Goal: Task Accomplishment & Management: Manage account settings

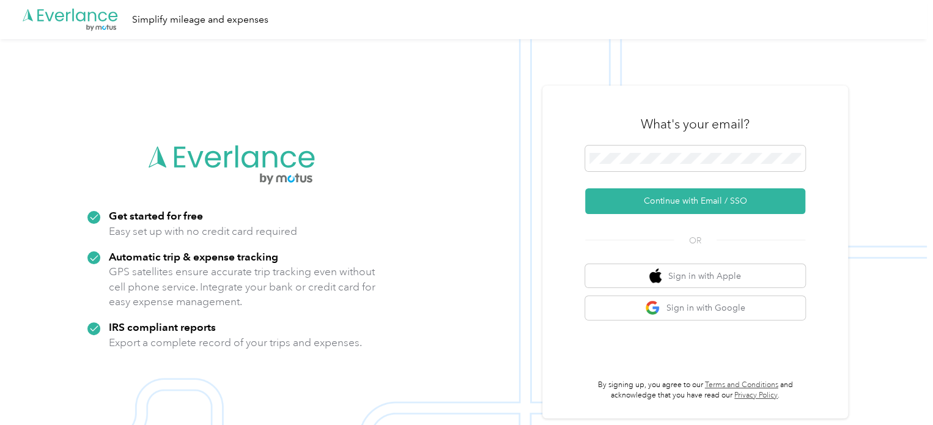
click at [719, 203] on button "Continue with Email / SSO" at bounding box center [695, 201] width 220 height 26
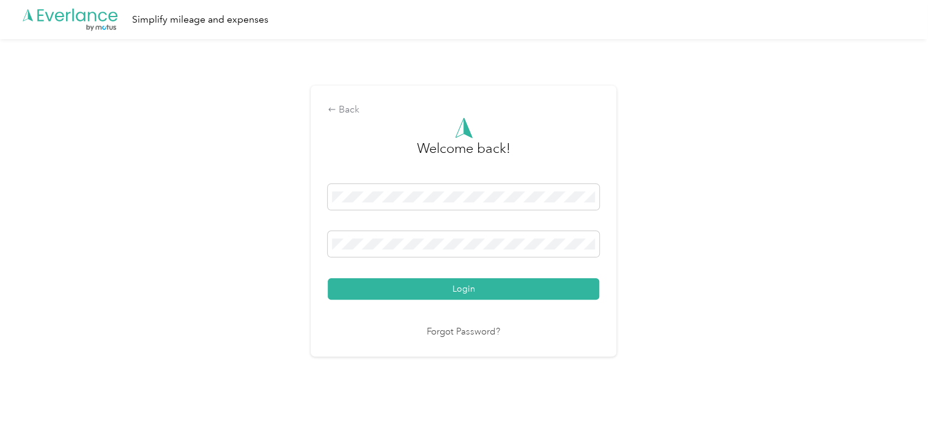
click at [328, 278] on button "Login" at bounding box center [463, 288] width 271 height 21
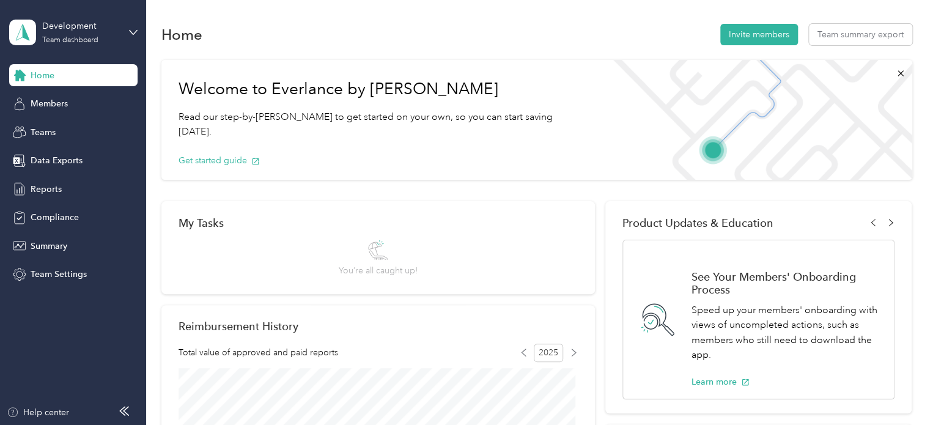
click at [115, 32] on div "Development Team dashboard" at bounding box center [80, 32] width 76 height 24
click at [92, 121] on div "Personal dashboard" at bounding box center [172, 127] width 309 height 21
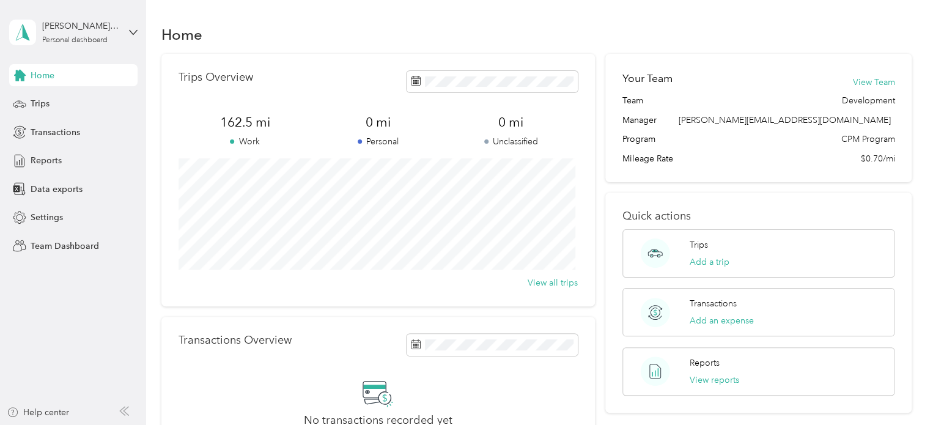
click at [702, 261] on button "Add a trip" at bounding box center [709, 261] width 40 height 13
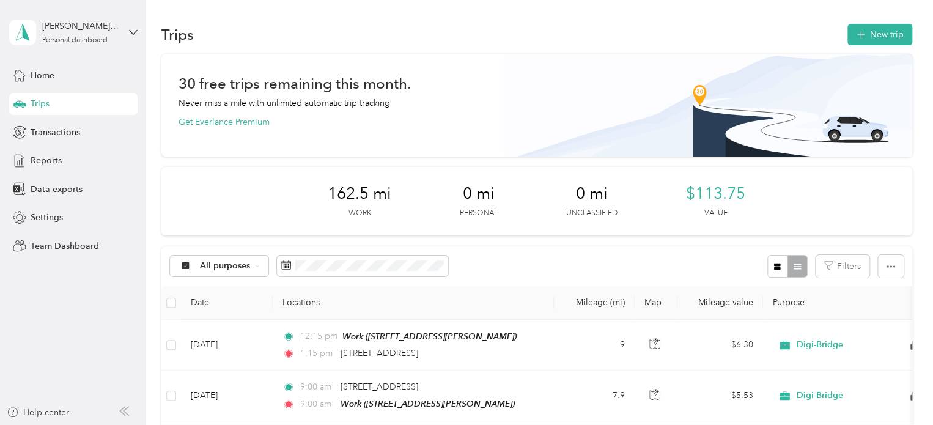
click at [884, 31] on button "New trip" at bounding box center [879, 34] width 65 height 21
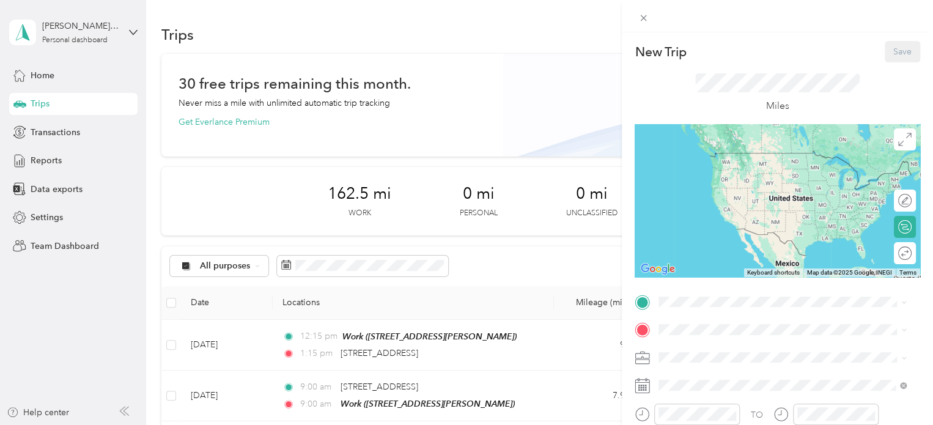
click at [705, 216] on span "[STREET_ADDRESS]" at bounding box center [721, 211] width 78 height 10
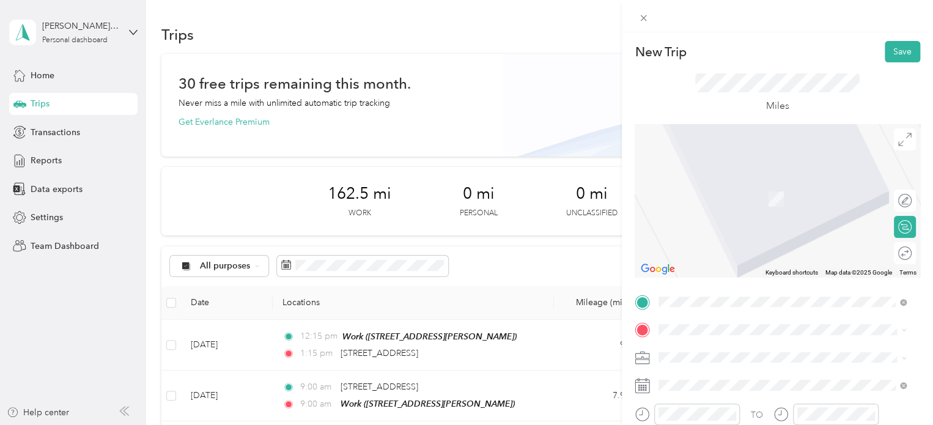
click at [724, 337] on span at bounding box center [787, 330] width 266 height 20
click at [722, 186] on span "[STREET_ADDRESS][US_STATE]" at bounding box center [743, 180] width 122 height 11
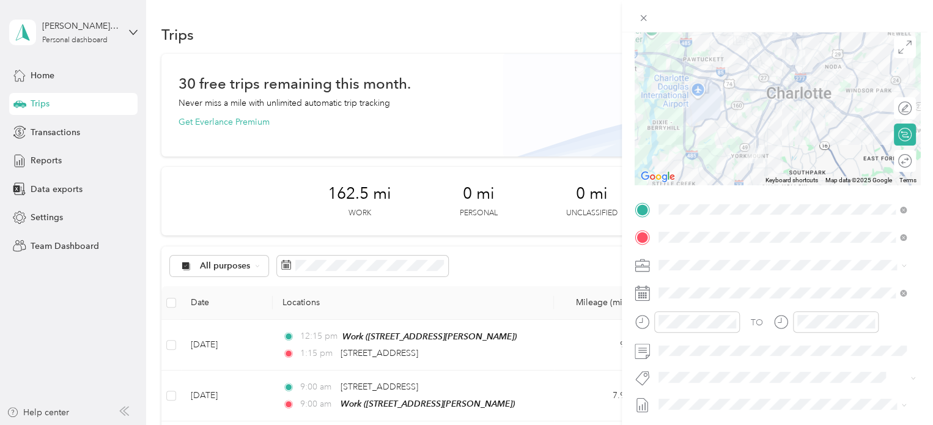
scroll to position [93, 0]
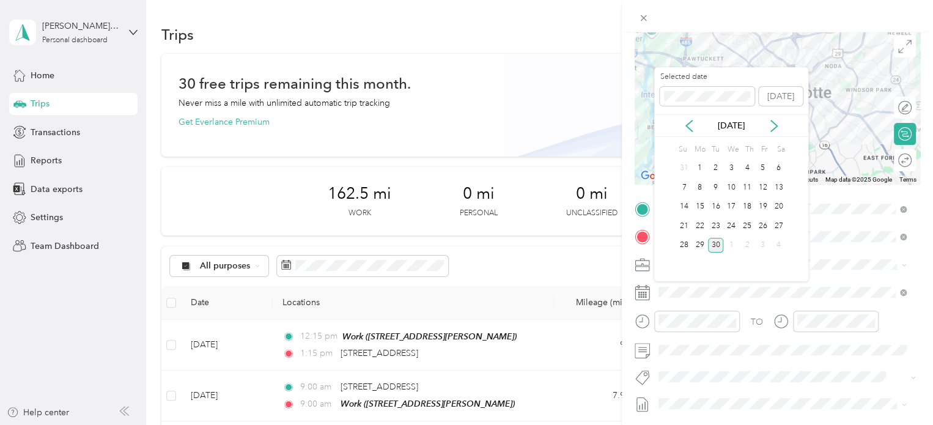
click at [711, 223] on div "23" at bounding box center [716, 225] width 16 height 15
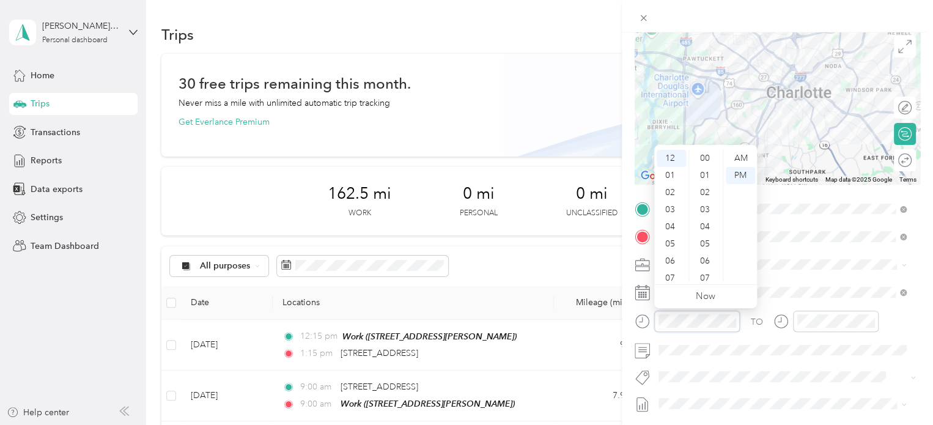
scroll to position [137, 0]
click at [675, 241] on div "05" at bounding box center [670, 243] width 29 height 17
click at [705, 257] on div "30" at bounding box center [705, 258] width 29 height 17
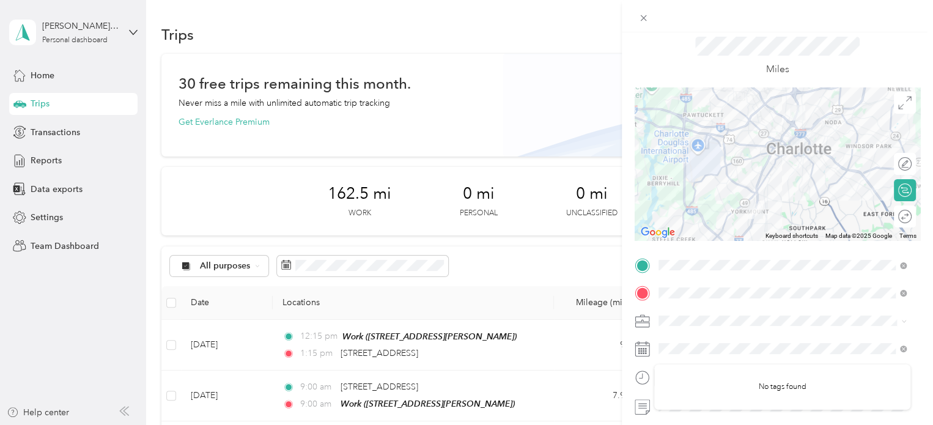
scroll to position [89, 0]
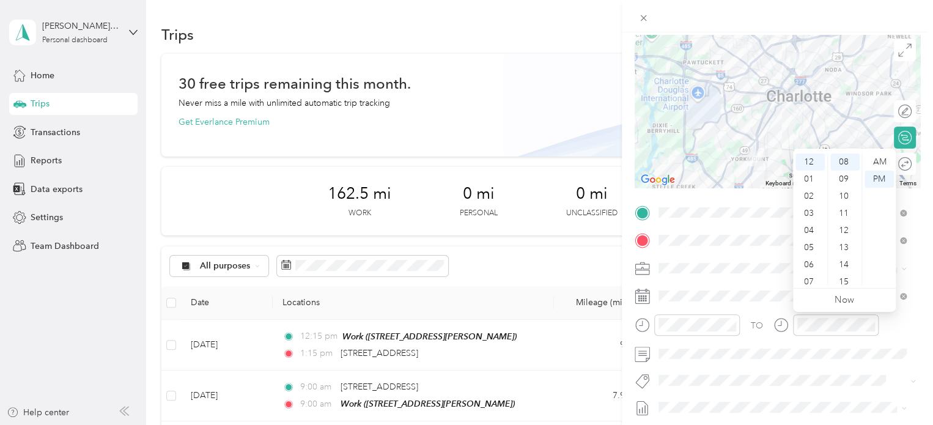
click at [812, 262] on div "06" at bounding box center [809, 264] width 29 height 17
click at [846, 173] on div "01" at bounding box center [844, 168] width 29 height 17
click at [841, 164] on div "00" at bounding box center [844, 161] width 29 height 17
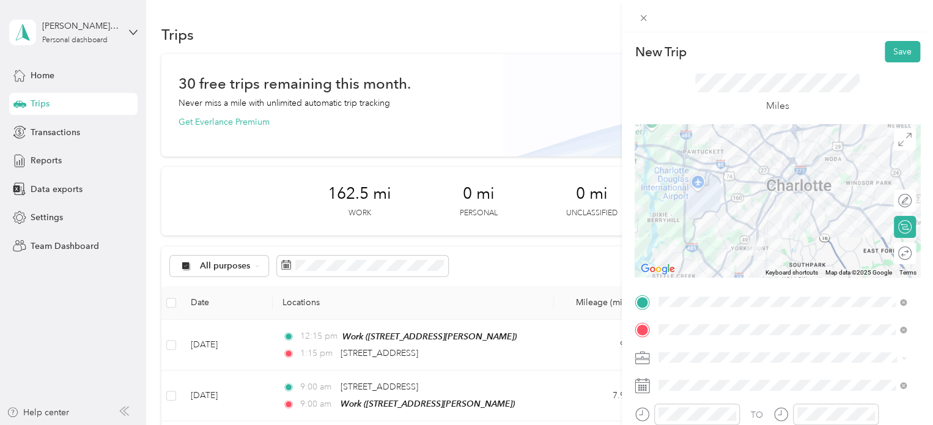
click at [887, 47] on button "Save" at bounding box center [901, 51] width 35 height 21
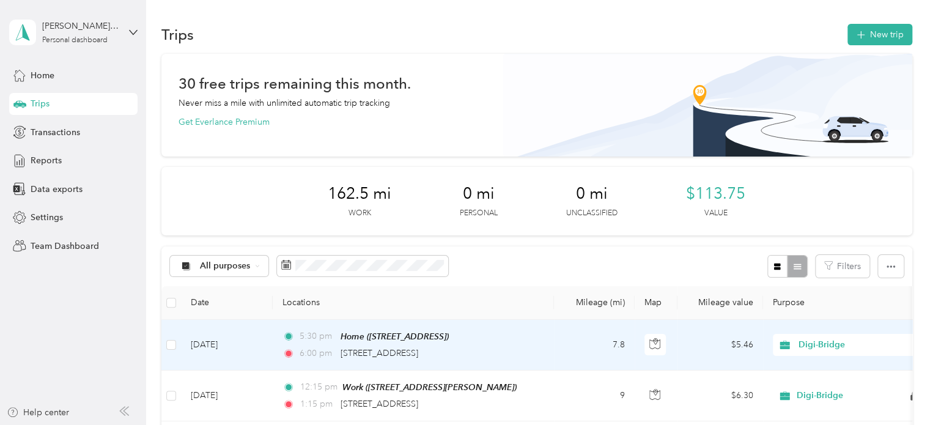
click at [449, 339] on span "Home ([STREET_ADDRESS])" at bounding box center [394, 336] width 108 height 10
click at [388, 315] on div "Home ([STREET_ADDRESS]) Auto detected as a Favorite Place Edit Place" at bounding box center [408, 288] width 147 height 73
click at [225, 346] on td "[DATE]" at bounding box center [227, 345] width 92 height 51
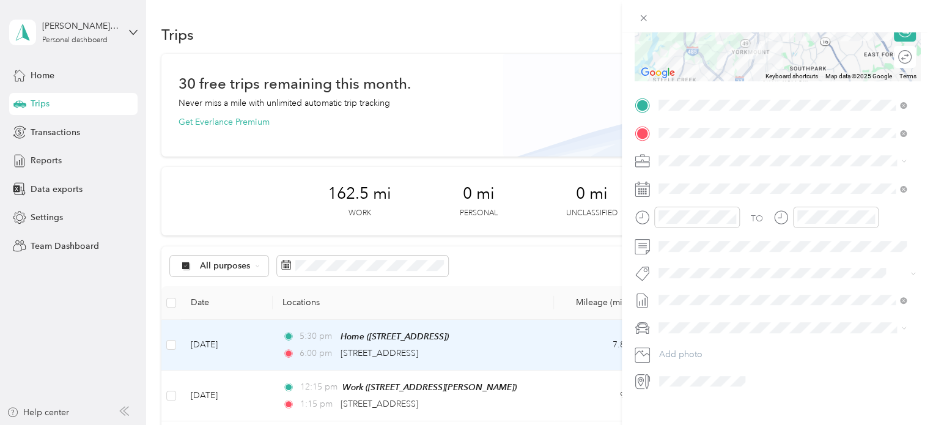
scroll to position [213, 0]
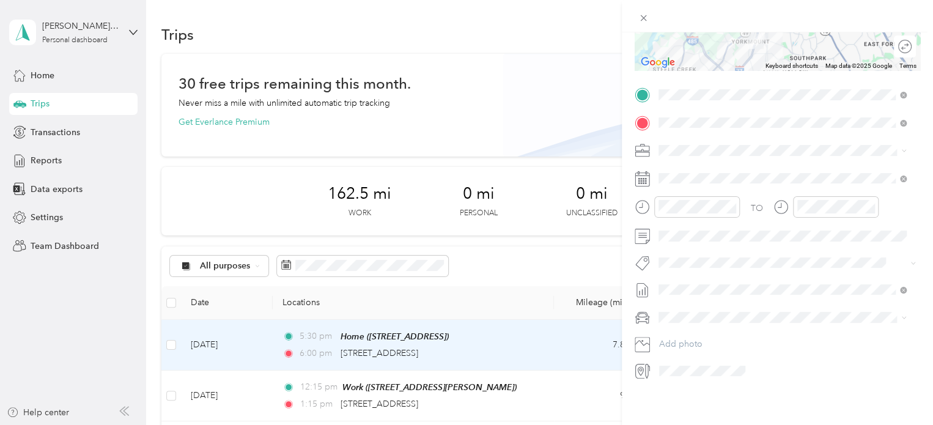
click at [644, 20] on icon at bounding box center [643, 18] width 6 height 6
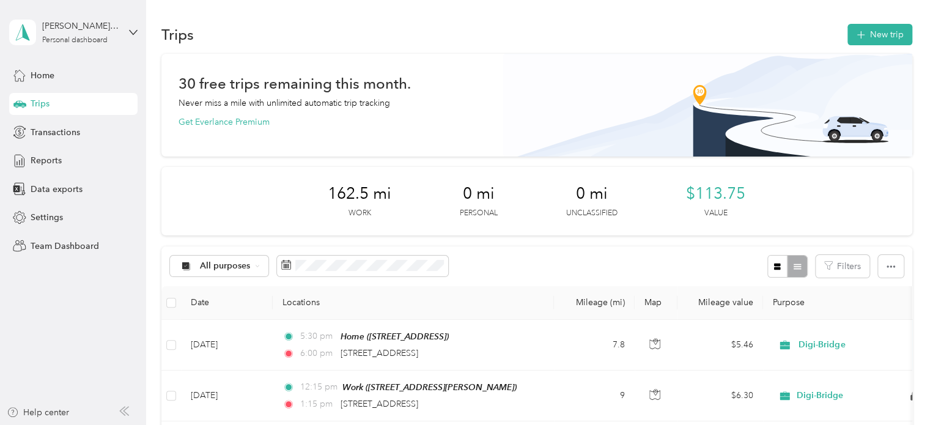
click at [873, 39] on button "New trip" at bounding box center [879, 34] width 65 height 21
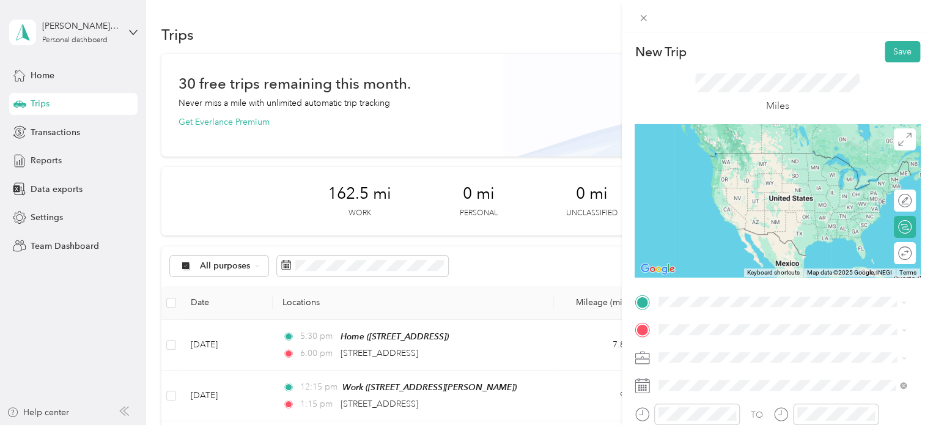
click at [722, 157] on span "[STREET_ADDRESS][US_STATE]" at bounding box center [743, 151] width 122 height 11
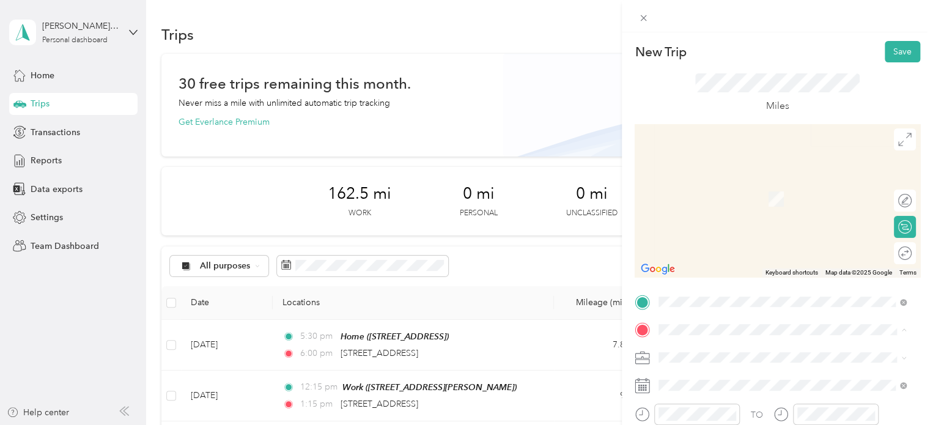
click at [704, 241] on span "[STREET_ADDRESS]" at bounding box center [721, 242] width 78 height 10
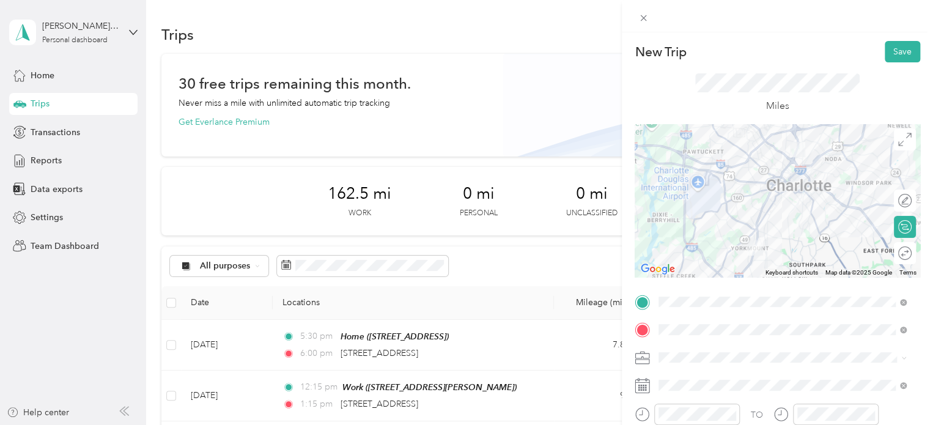
scroll to position [39, 0]
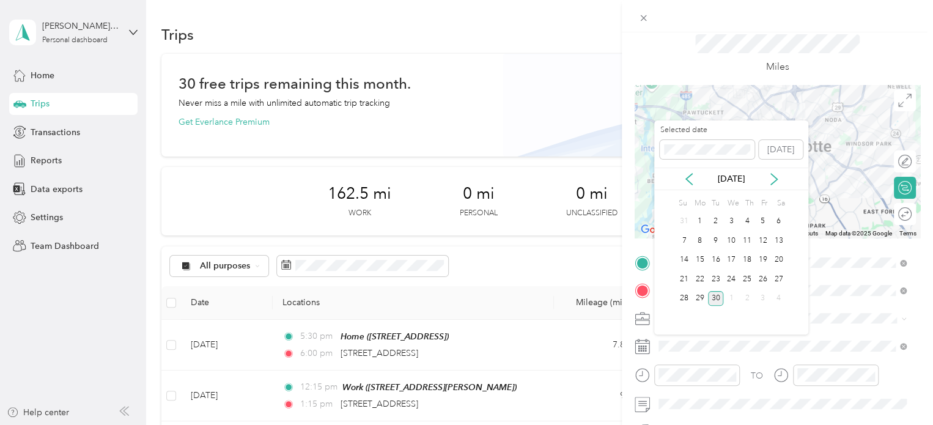
click at [714, 277] on div "23" at bounding box center [716, 278] width 16 height 15
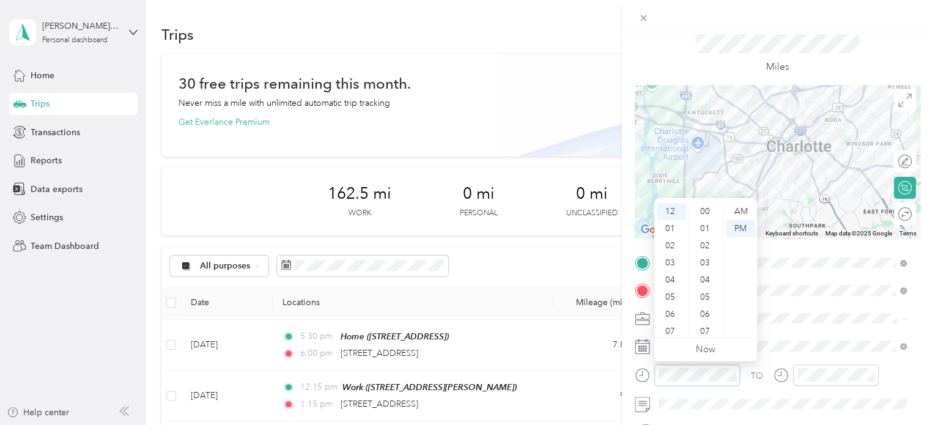
scroll to position [171, 0]
click at [672, 321] on div "08" at bounding box center [670, 319] width 29 height 17
click at [705, 293] on div "15" at bounding box center [705, 296] width 29 height 17
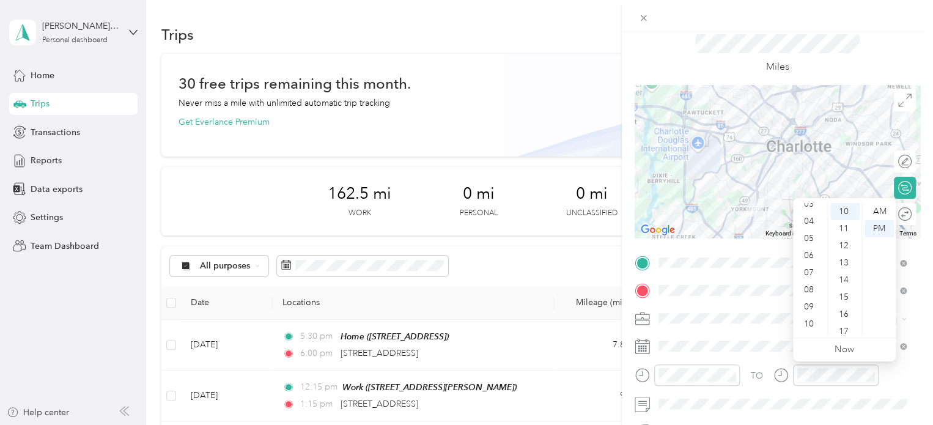
click at [807, 285] on div "08" at bounding box center [809, 289] width 29 height 17
click at [846, 317] on div "33" at bounding box center [844, 320] width 29 height 17
click at [812, 389] on div at bounding box center [825, 379] width 105 height 30
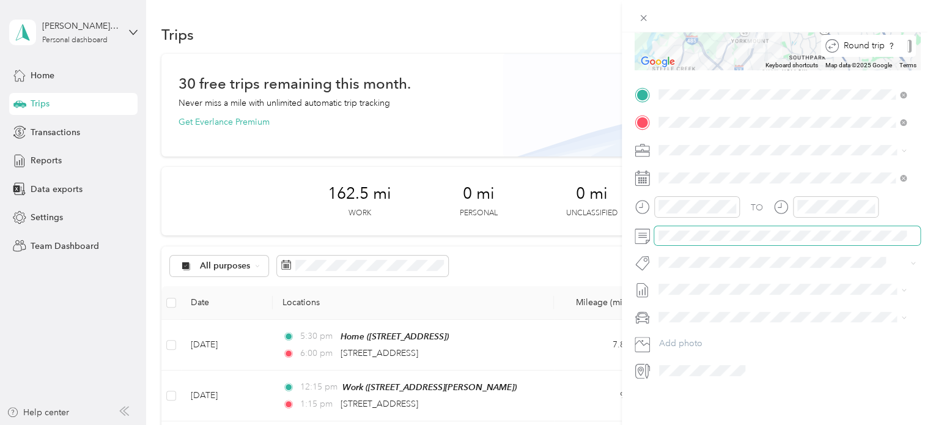
scroll to position [0, 0]
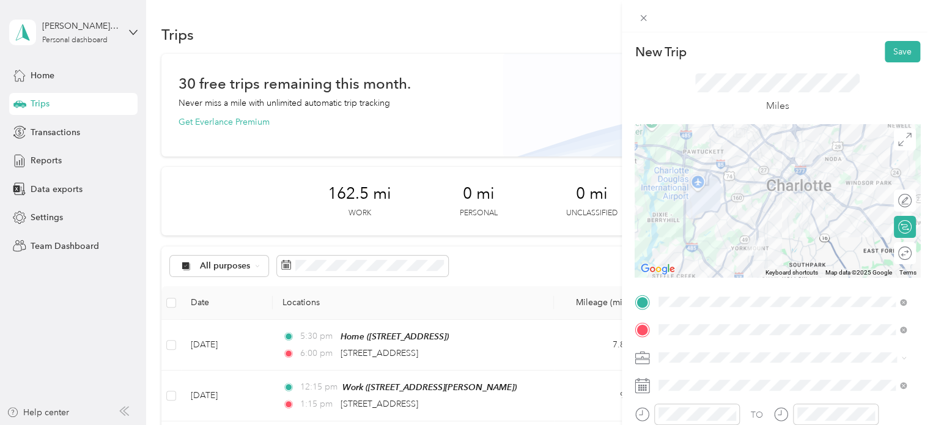
click at [901, 46] on button "Save" at bounding box center [901, 51] width 35 height 21
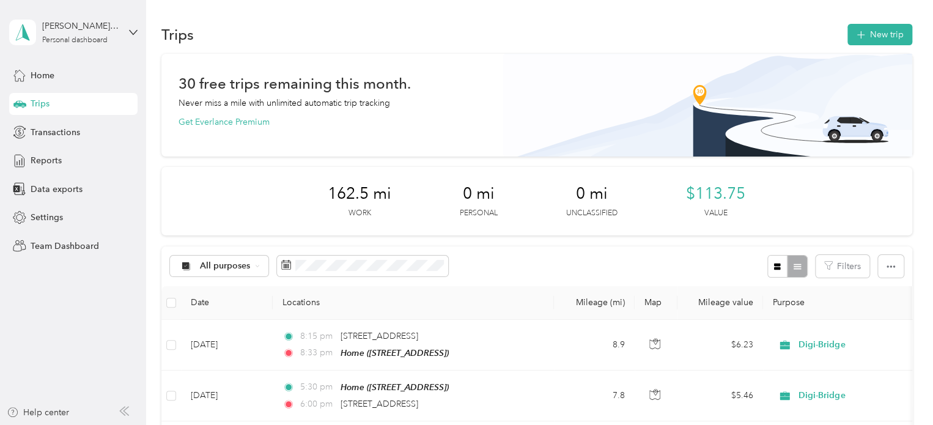
click at [875, 35] on button "New trip" at bounding box center [879, 34] width 65 height 21
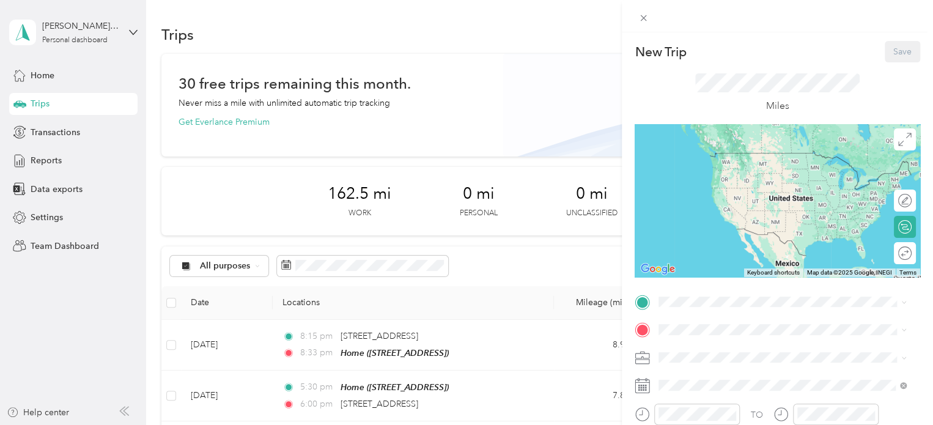
click at [716, 214] on span "[STREET_ADDRESS]" at bounding box center [721, 213] width 78 height 10
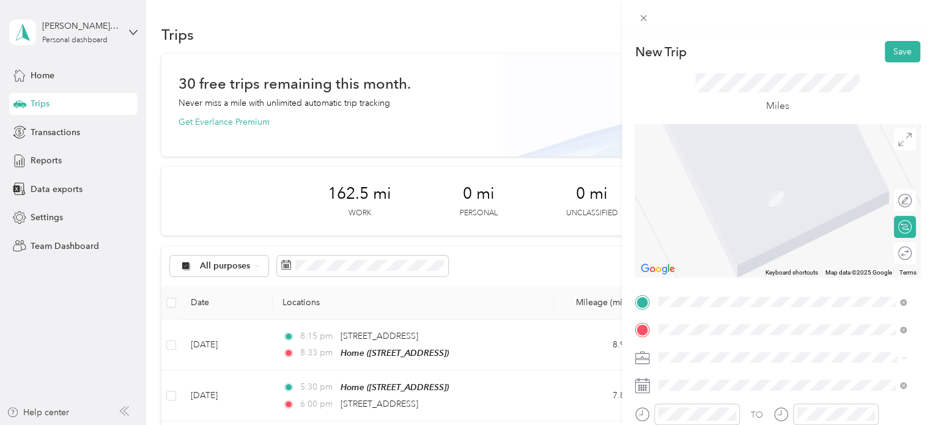
click at [735, 183] on span "[STREET_ADDRESS][US_STATE]" at bounding box center [743, 180] width 122 height 11
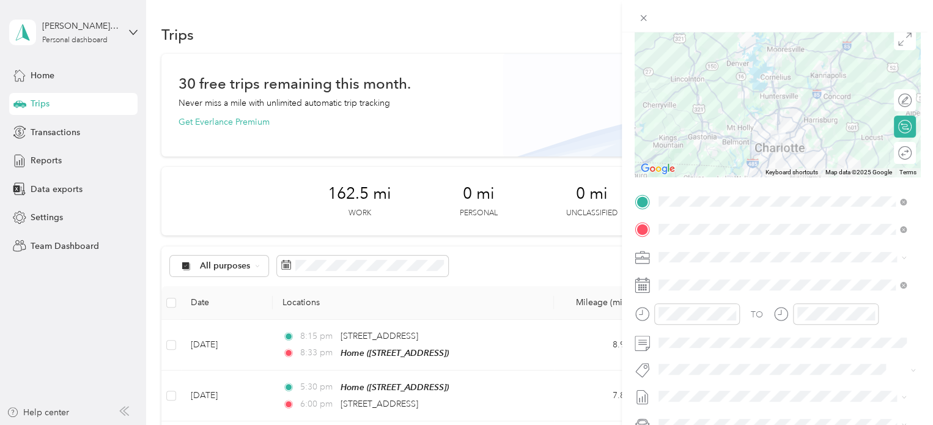
scroll to position [101, 0]
click at [708, 289] on span at bounding box center [787, 284] width 266 height 20
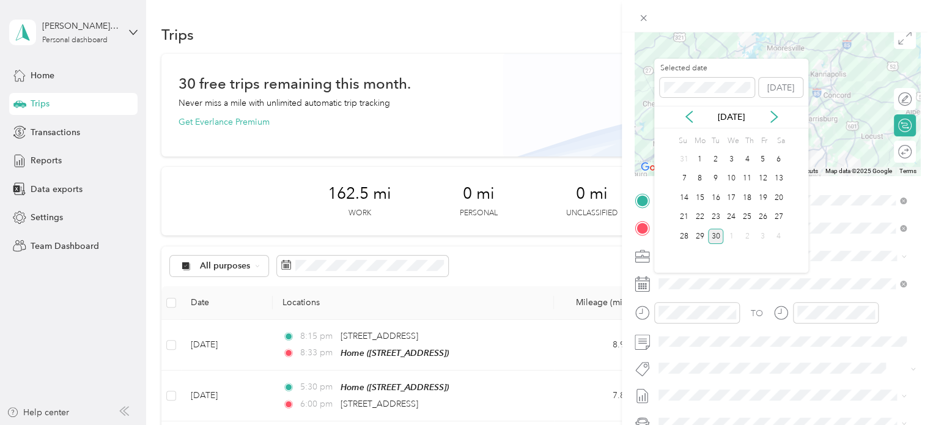
click at [765, 216] on div "26" at bounding box center [763, 217] width 16 height 15
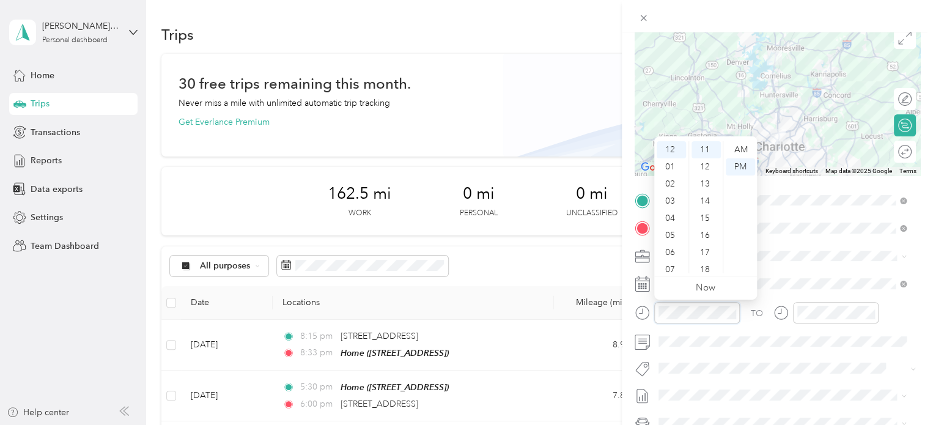
scroll to position [73, 0]
click at [667, 230] on div "09" at bounding box center [670, 230] width 29 height 17
click at [705, 216] on div "15" at bounding box center [705, 218] width 29 height 17
click at [738, 151] on div "AM" at bounding box center [740, 149] width 29 height 17
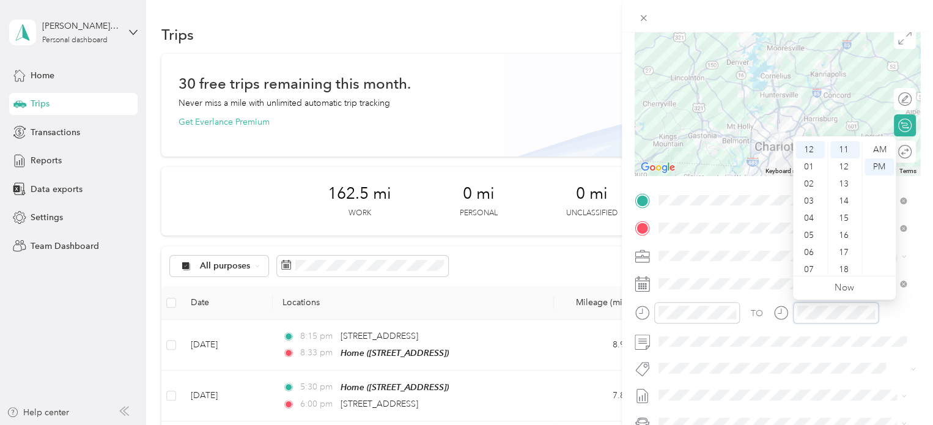
scroll to position [73, 0]
click at [814, 230] on div "09" at bounding box center [809, 230] width 29 height 17
click at [846, 225] on div "47" at bounding box center [844, 227] width 29 height 17
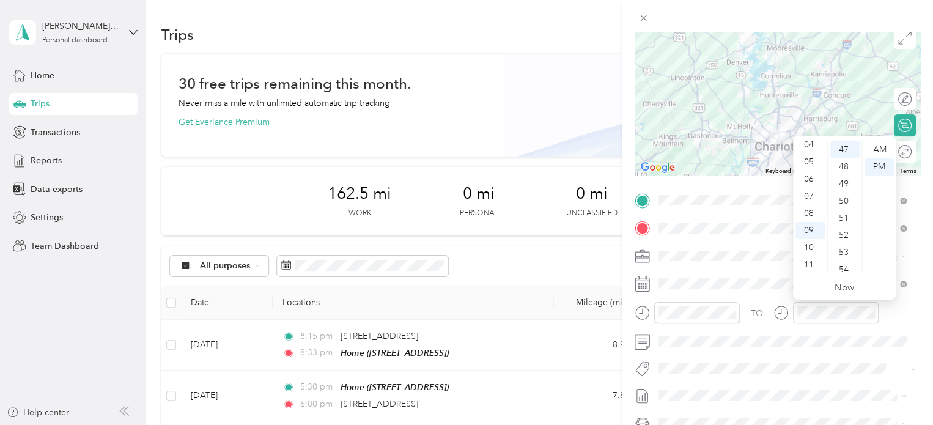
click at [846, 150] on div "47" at bounding box center [844, 149] width 29 height 17
click at [870, 150] on div "AM" at bounding box center [878, 149] width 29 height 17
click at [876, 155] on div "AM" at bounding box center [878, 149] width 29 height 17
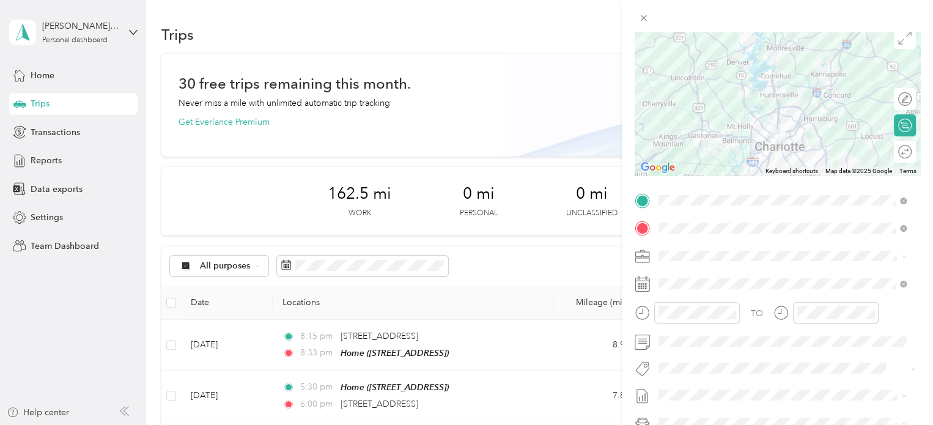
click at [726, 332] on span at bounding box center [787, 342] width 266 height 20
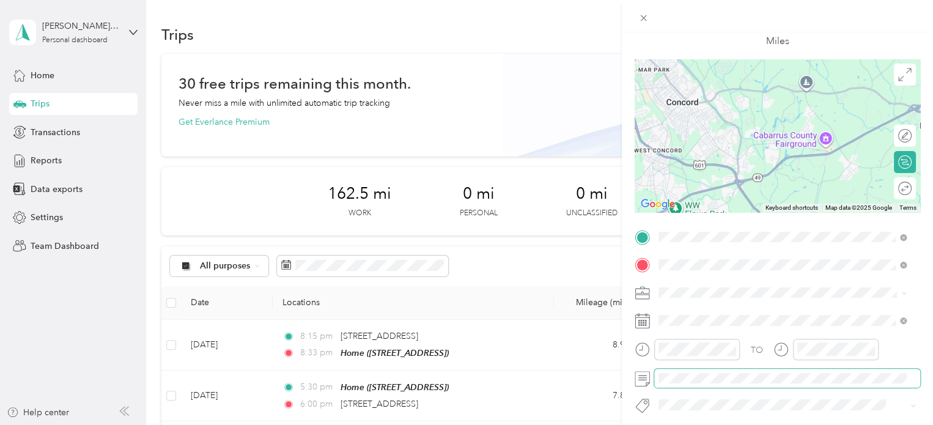
scroll to position [216, 0]
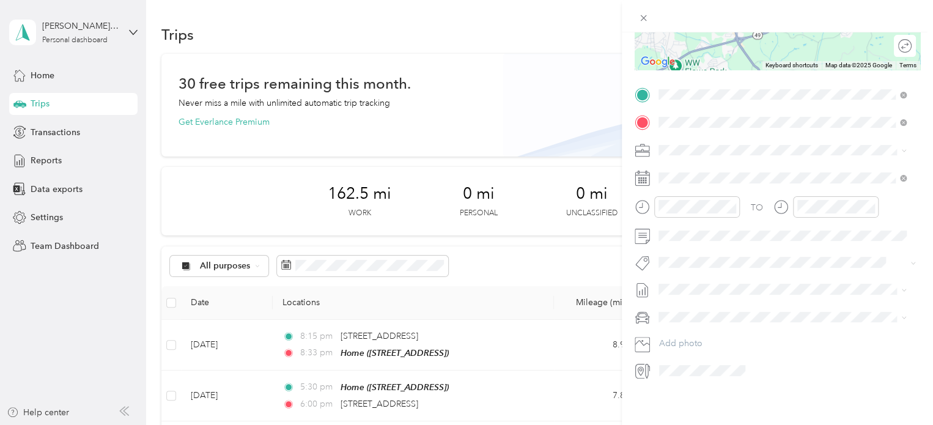
click at [818, 289] on span at bounding box center [787, 289] width 266 height 20
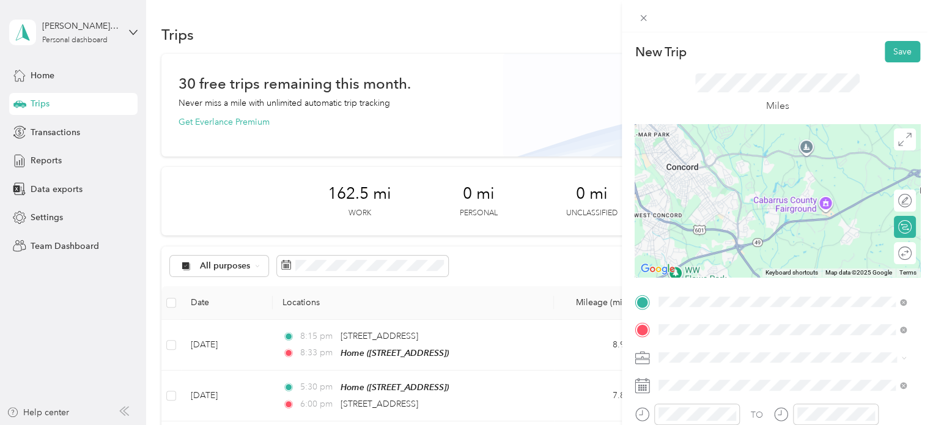
click at [887, 57] on button "Save" at bounding box center [901, 51] width 35 height 21
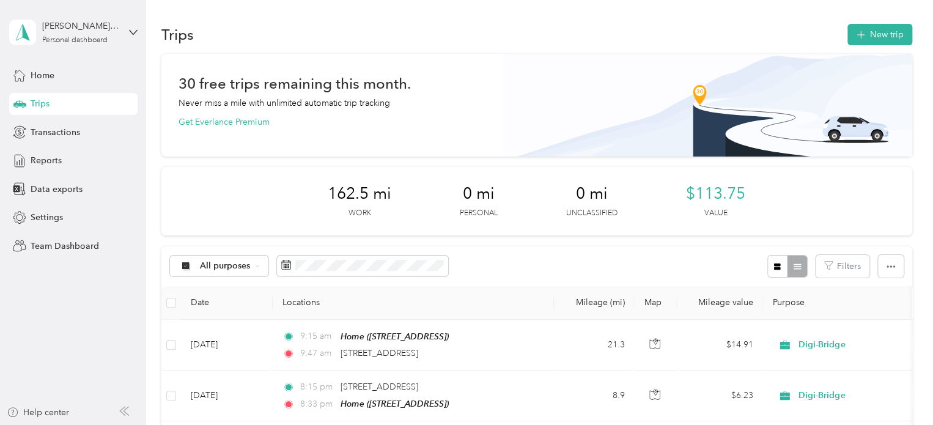
click at [869, 38] on button "New trip" at bounding box center [879, 34] width 65 height 21
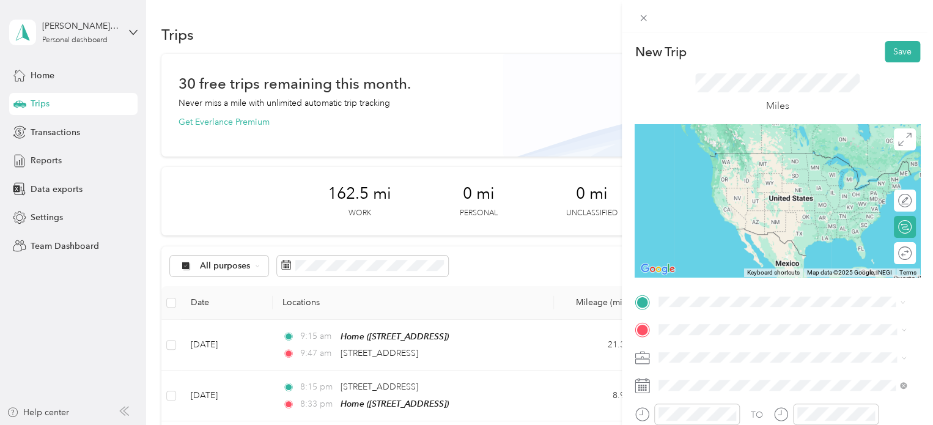
click at [731, 151] on span "[STREET_ADDRESS][US_STATE]" at bounding box center [743, 152] width 122 height 10
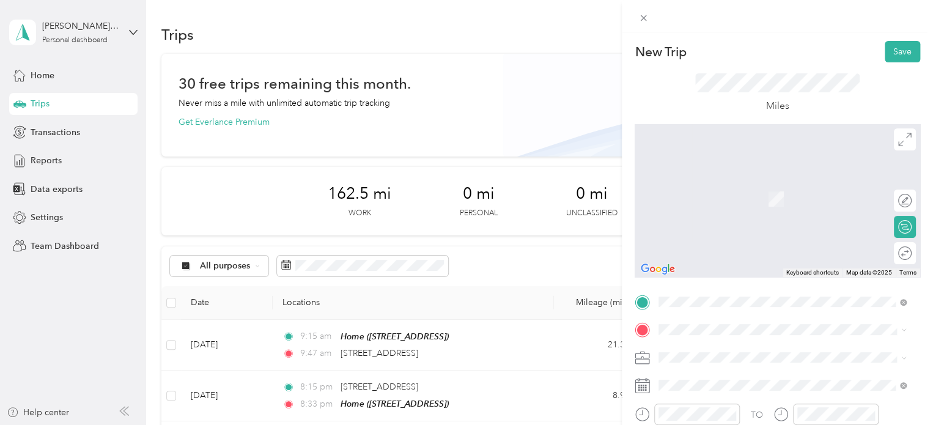
click at [699, 335] on span at bounding box center [787, 330] width 266 height 20
click at [706, 246] on div "Home [STREET_ADDRESS]" at bounding box center [721, 233] width 78 height 26
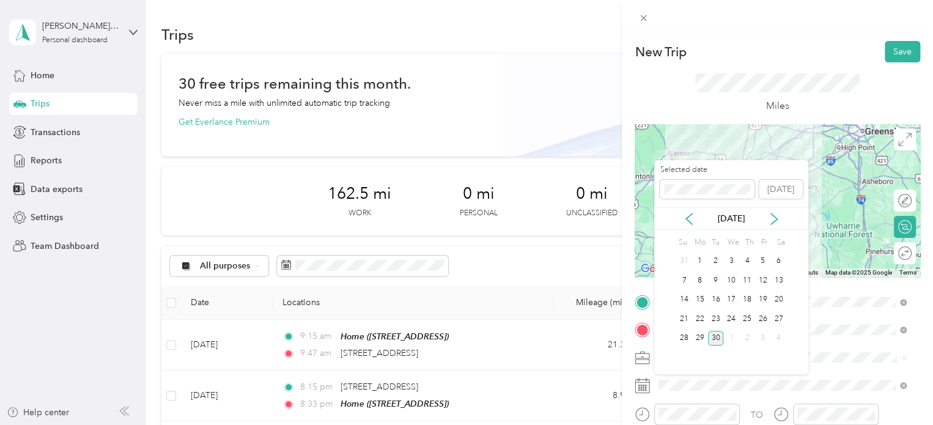
click at [766, 315] on div "26" at bounding box center [763, 318] width 16 height 15
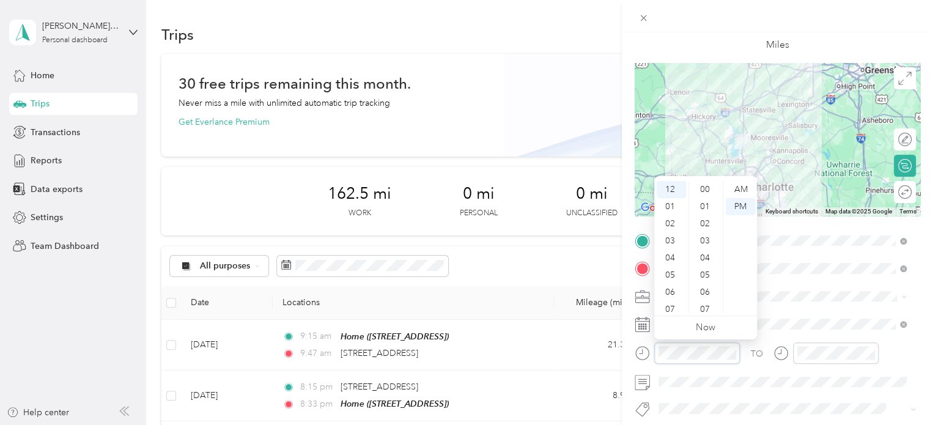
scroll to position [205, 0]
click at [667, 211] on div "01" at bounding box center [670, 206] width 29 height 17
click at [670, 192] on div "01" at bounding box center [670, 189] width 29 height 17
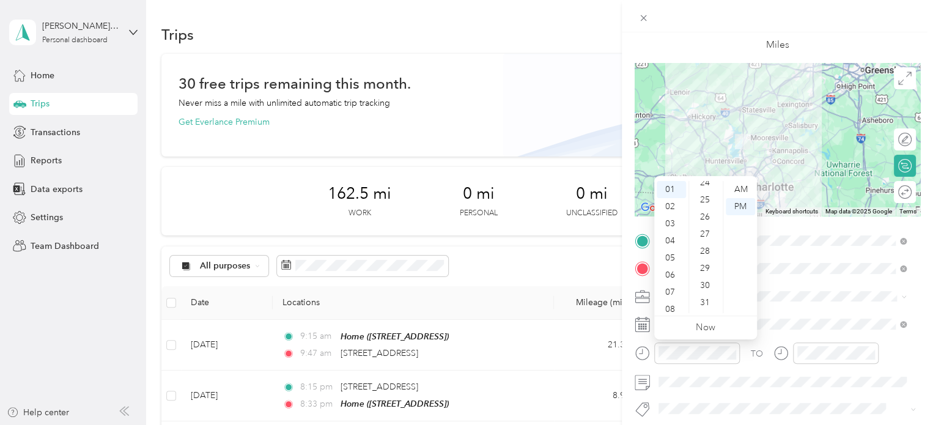
click at [703, 287] on div "30" at bounding box center [705, 285] width 29 height 17
click at [740, 207] on div "PM" at bounding box center [740, 206] width 29 height 17
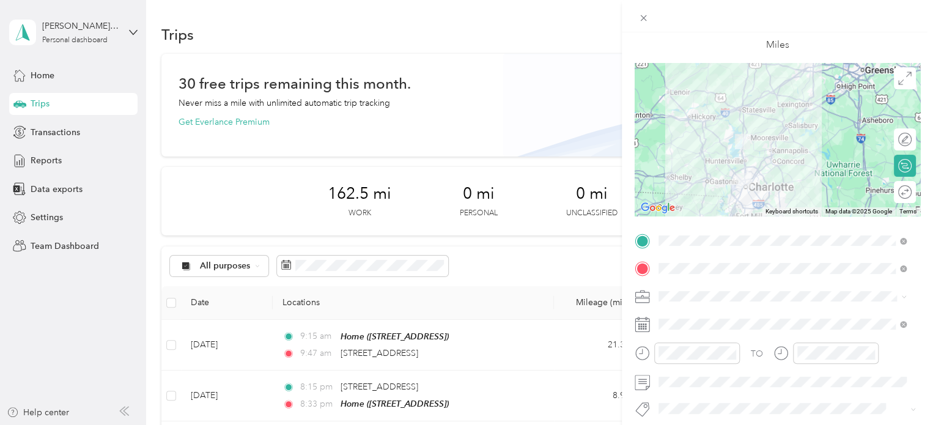
click at [729, 372] on div "Work [STREET_ADDRESS][PERSON_NAME]" at bounding box center [754, 361] width 145 height 26
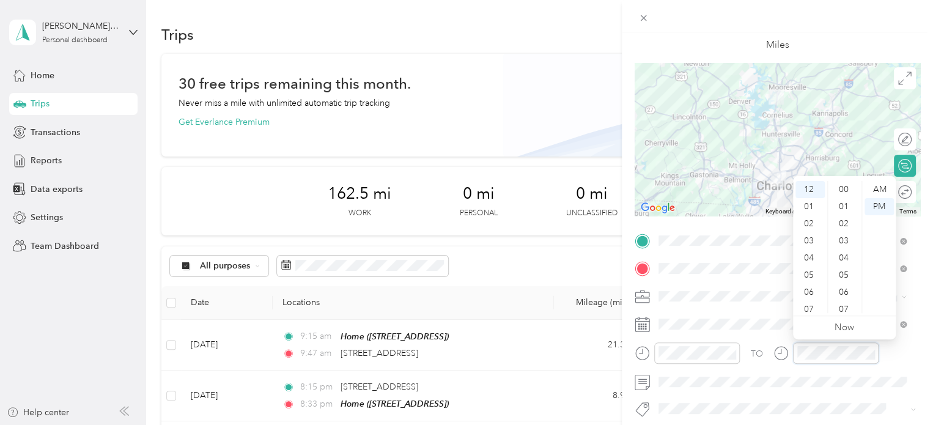
scroll to position [205, 0]
click at [809, 216] on div "02" at bounding box center [809, 223] width 29 height 17
click at [843, 204] on div "05" at bounding box center [844, 202] width 29 height 17
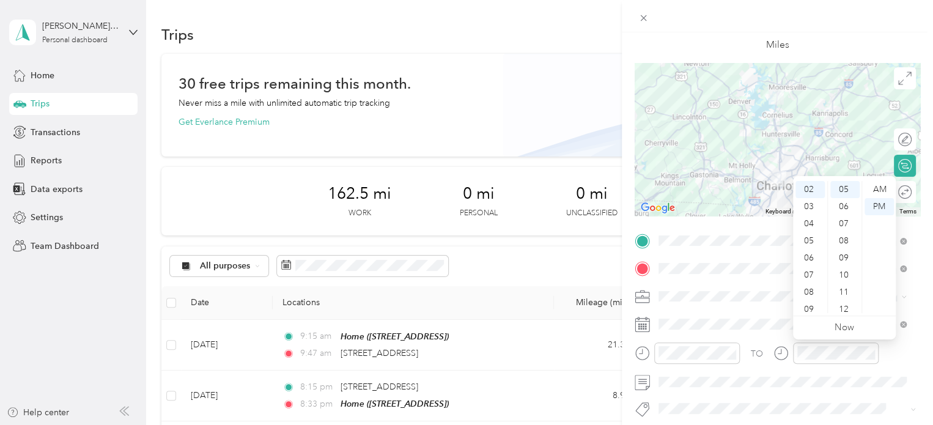
click at [765, 314] on span at bounding box center [787, 324] width 266 height 20
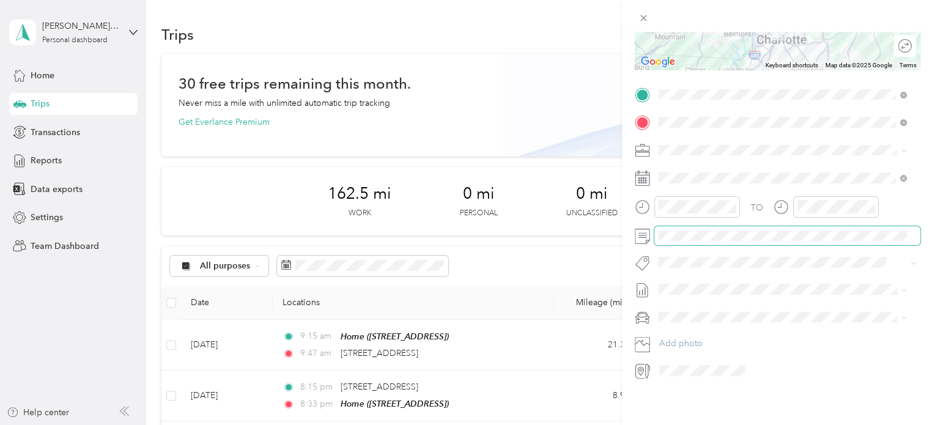
scroll to position [0, 0]
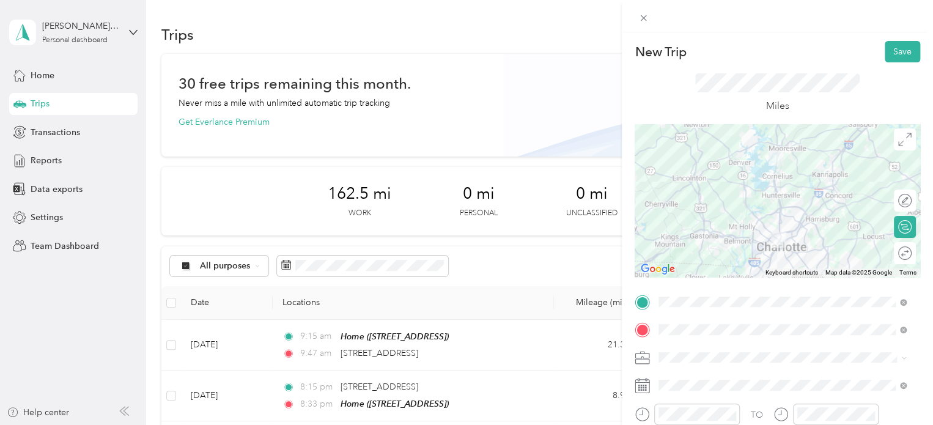
click at [892, 57] on button "Save" at bounding box center [901, 51] width 35 height 21
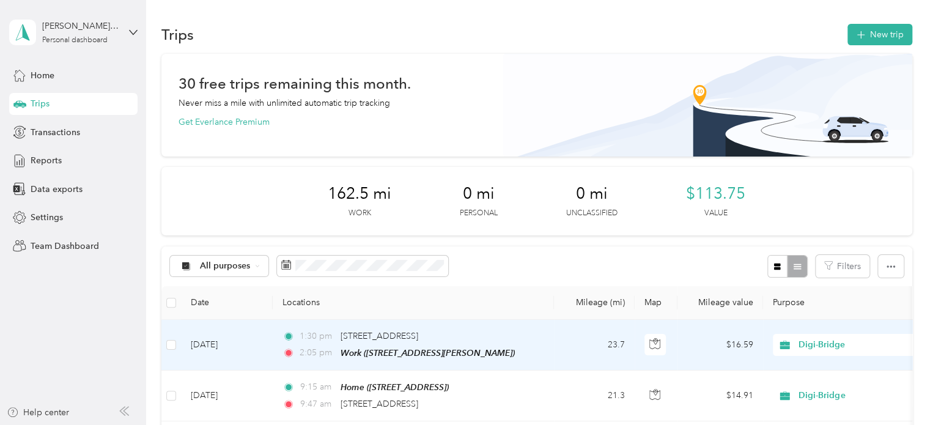
scroll to position [244, 0]
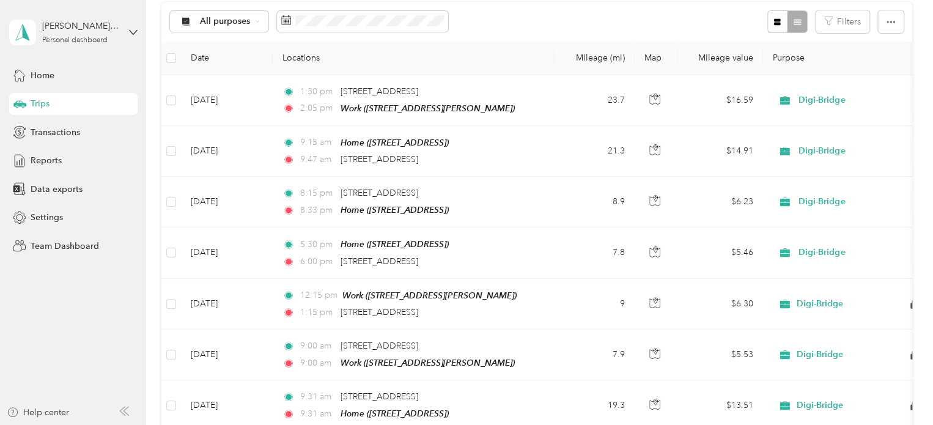
click at [71, 166] on div "Reports" at bounding box center [73, 161] width 128 height 22
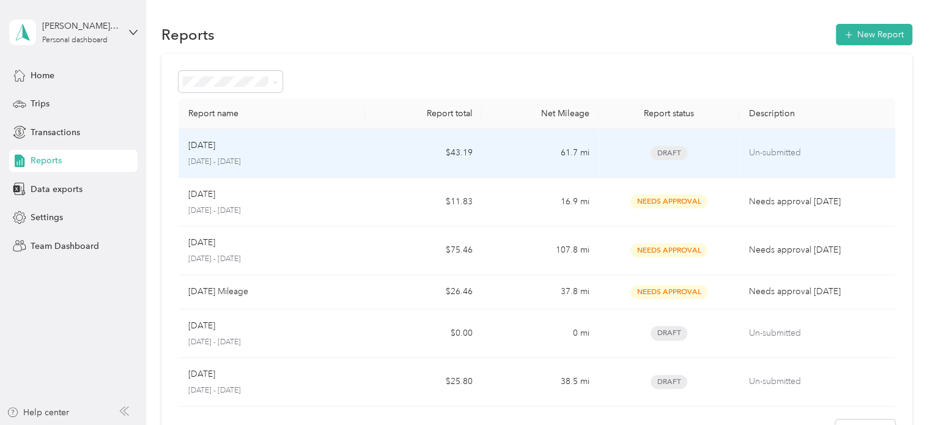
click at [246, 160] on p "[DATE] - [DATE]" at bounding box center [271, 161] width 167 height 11
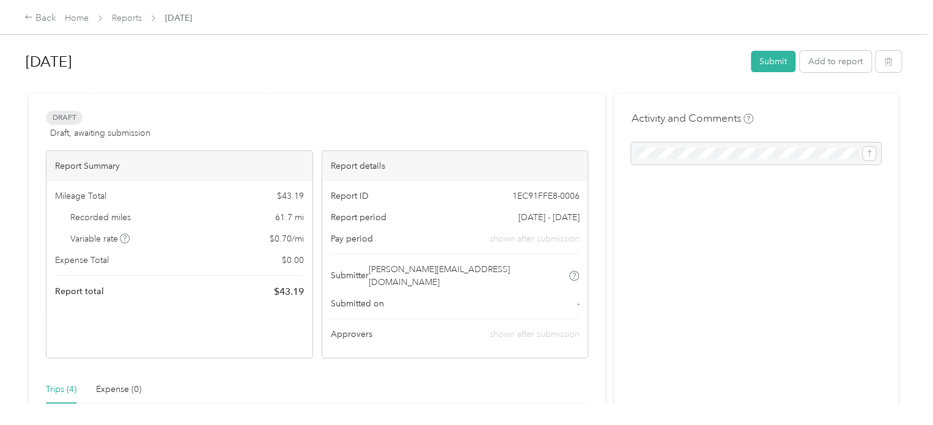
click at [777, 67] on button "Submit" at bounding box center [773, 61] width 45 height 21
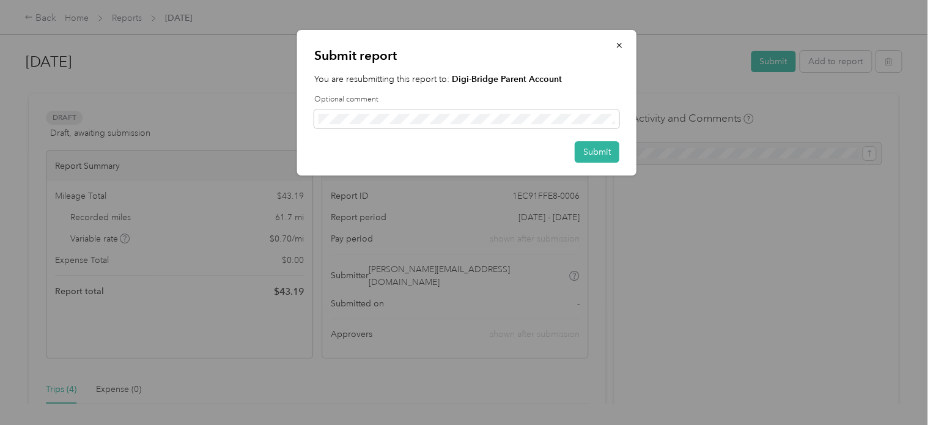
click at [594, 150] on button "Submit" at bounding box center [597, 151] width 45 height 21
